Goal: Task Accomplishment & Management: Manage account settings

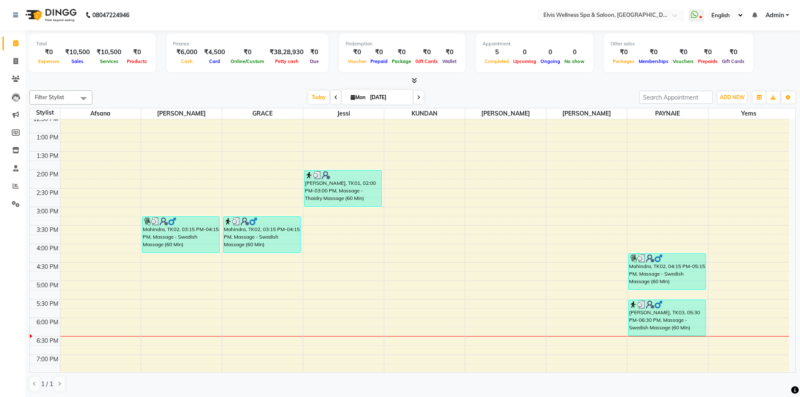
scroll to position [210, 0]
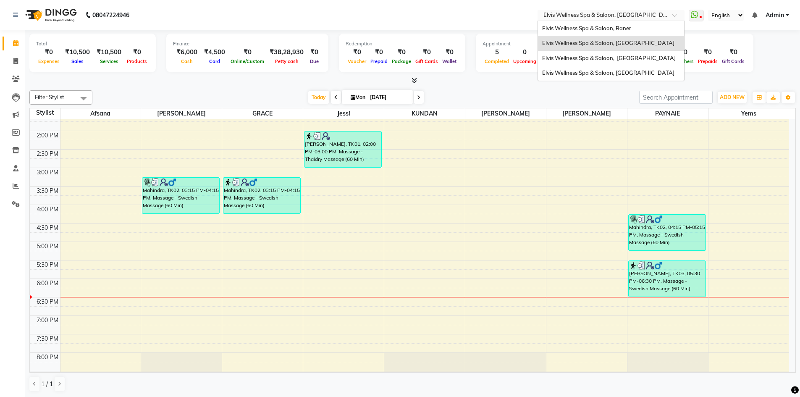
click at [671, 14] on div at bounding box center [611, 16] width 147 height 8
click at [637, 28] on div "Elvis Wellness Spa & Saloon, Baner" at bounding box center [611, 28] width 146 height 15
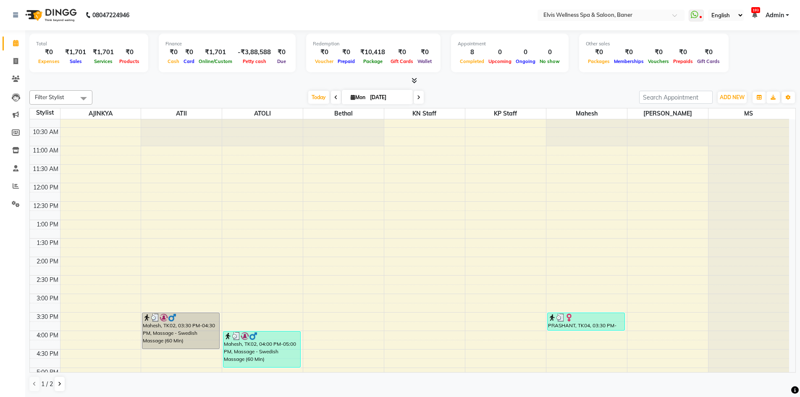
scroll to position [252, 0]
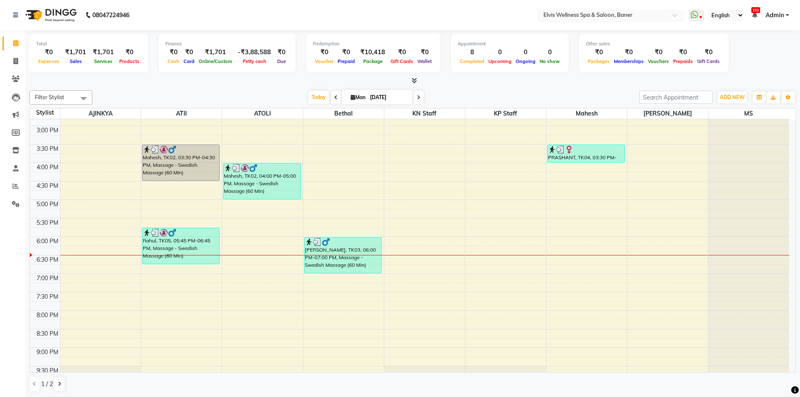
click at [655, 14] on input "text" at bounding box center [603, 16] width 122 height 8
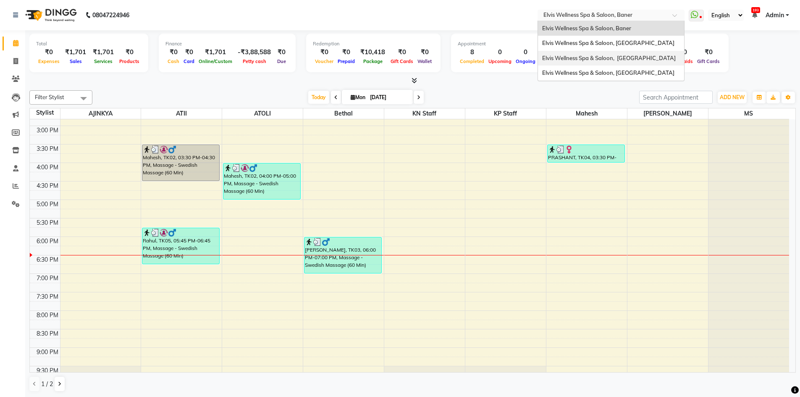
click at [636, 60] on span "Elvis Wellness Spa & Saloon, [GEOGRAPHIC_DATA]" at bounding box center [609, 58] width 134 height 7
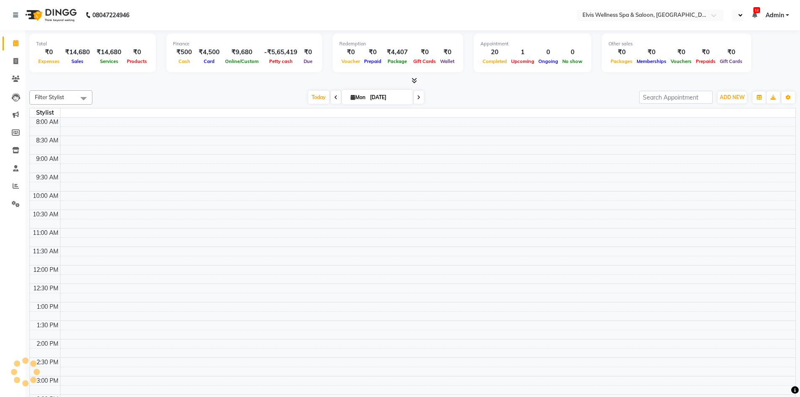
select select "en"
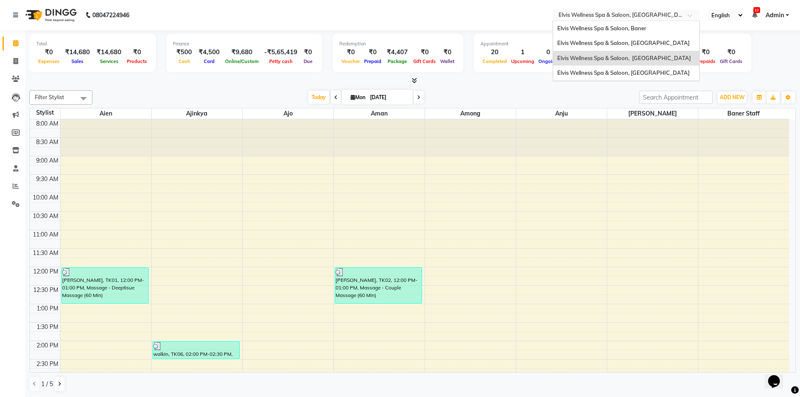
click at [660, 14] on input "text" at bounding box center [618, 16] width 122 height 8
click at [626, 76] on span "Elvis Wellness Spa & Saloon, [GEOGRAPHIC_DATA]" at bounding box center [624, 72] width 132 height 7
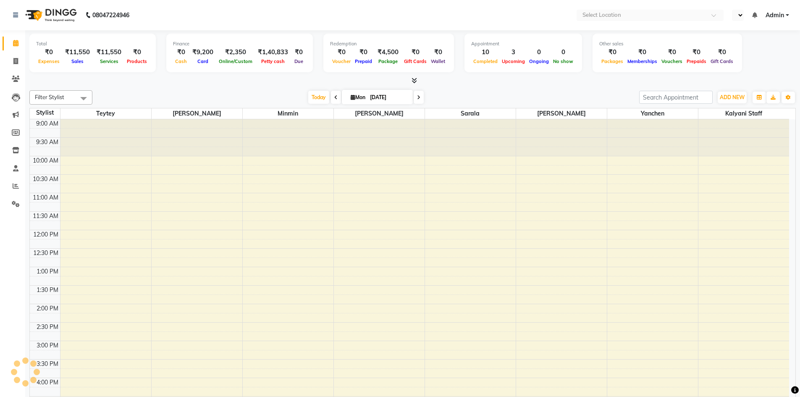
select select "en"
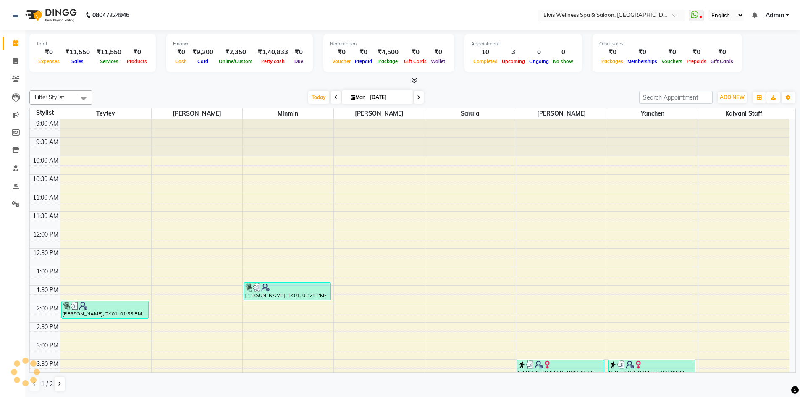
click at [676, 15] on span at bounding box center [678, 17] width 11 height 8
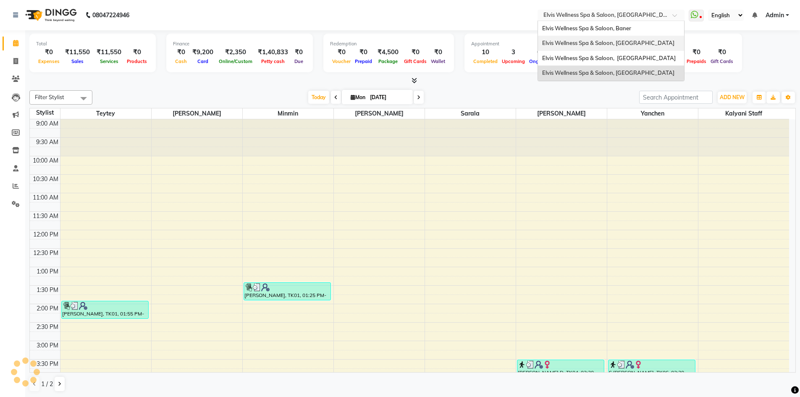
click at [628, 45] on span "Elvis Wellness Spa & Saloon, [GEOGRAPHIC_DATA]" at bounding box center [608, 42] width 132 height 7
